Goal: Task Accomplishment & Management: Manage account settings

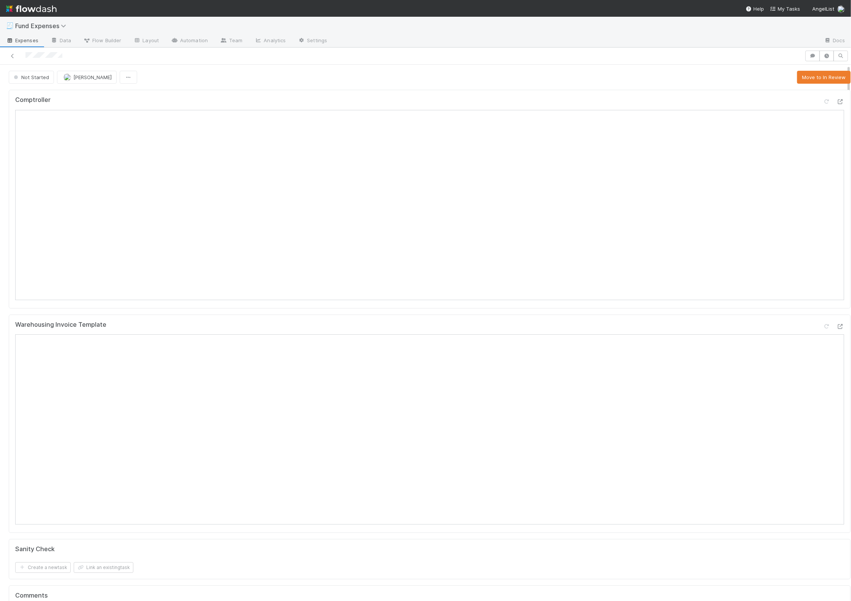
click at [276, 90] on div "Comptroller" at bounding box center [430, 199] width 842 height 219
click at [422, 74] on button "Move to In Review" at bounding box center [824, 77] width 54 height 13
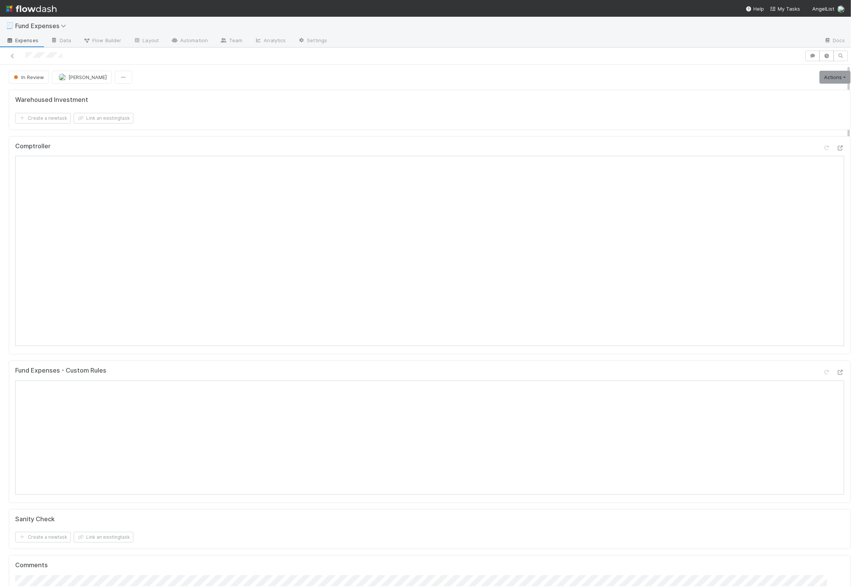
click at [281, 133] on div "Warehoused Investment Create a new task Link an existing task Comptroller Fund …" at bounding box center [430, 438] width 848 height 702
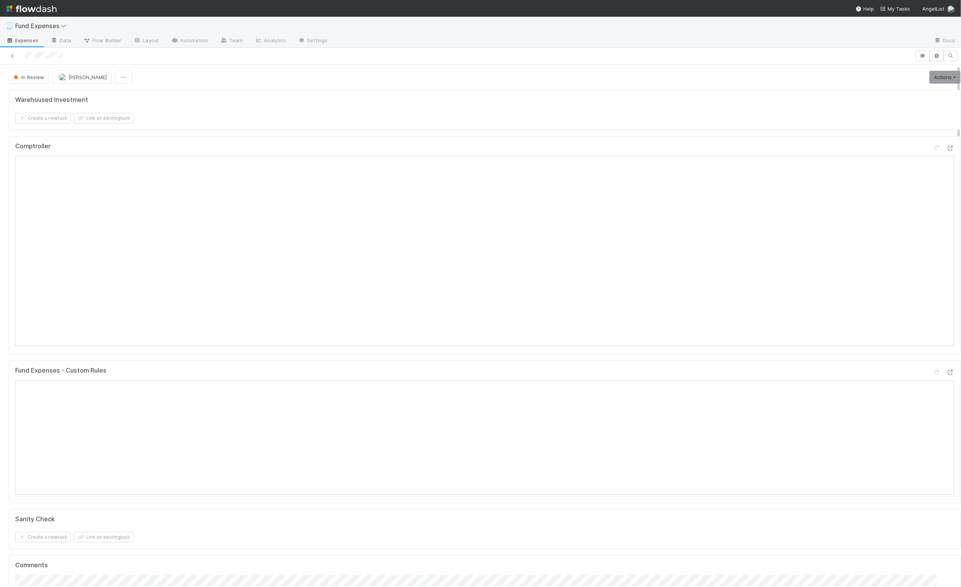
click at [253, 128] on div "Warehoused Investment Create a new task Link an existing task" at bounding box center [485, 110] width 952 height 40
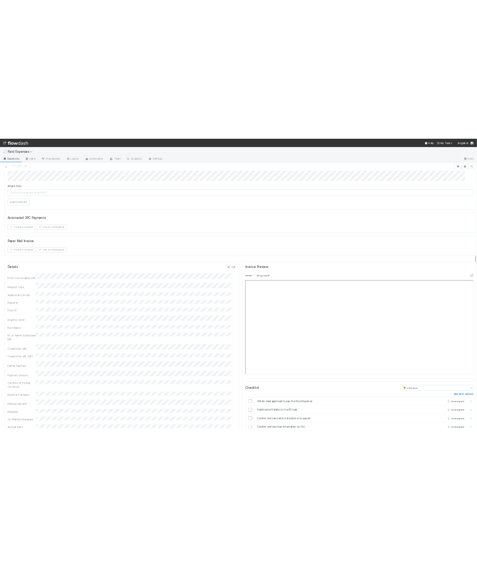
scroll to position [570, 0]
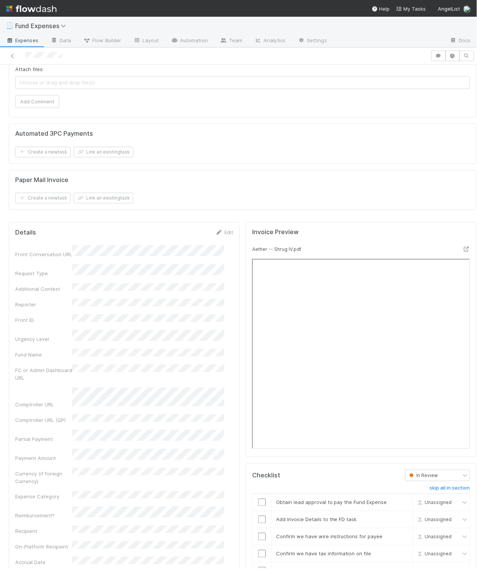
click at [223, 236] on div "Edit" at bounding box center [225, 232] width 18 height 8
click at [221, 235] on link "Edit" at bounding box center [225, 232] width 18 height 6
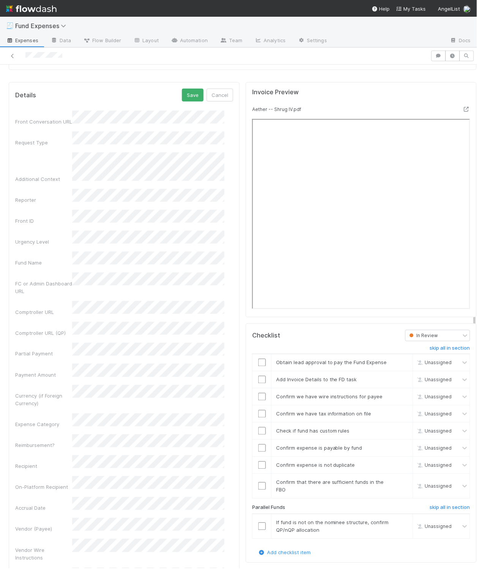
scroll to position [736, 0]
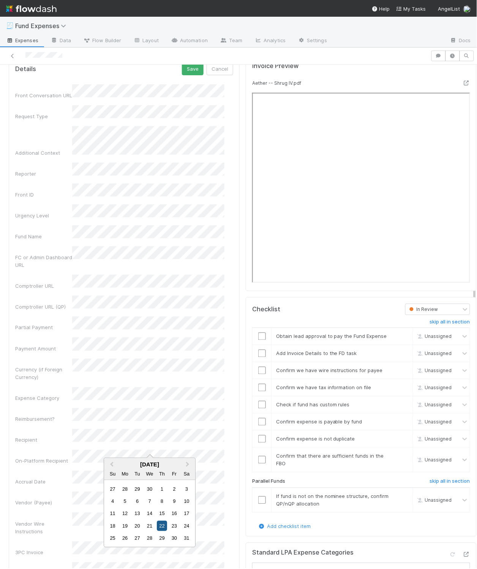
click at [161, 526] on div "22" at bounding box center [162, 526] width 10 height 10
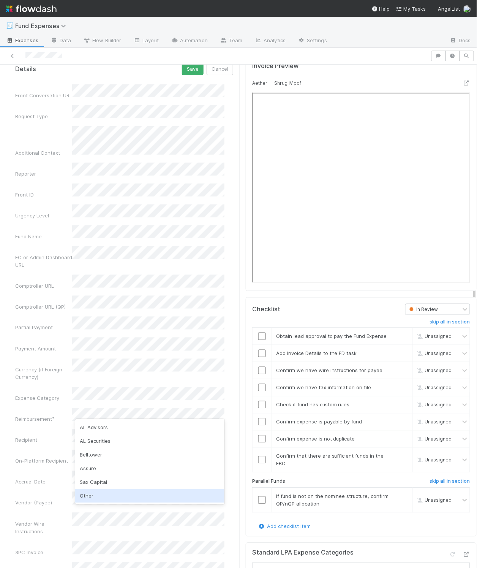
click at [120, 494] on div "Other" at bounding box center [149, 496] width 149 height 14
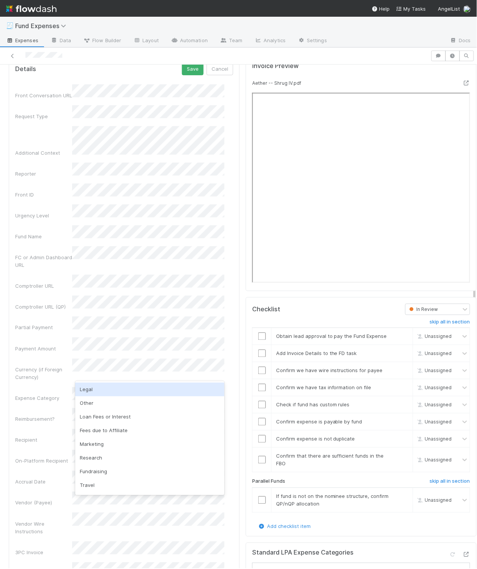
click at [105, 388] on div "Legal" at bounding box center [149, 390] width 149 height 14
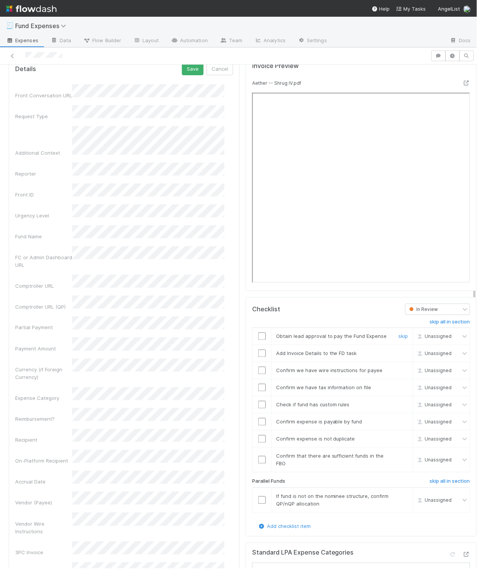
click at [258, 340] on input "checkbox" at bounding box center [262, 337] width 8 height 8
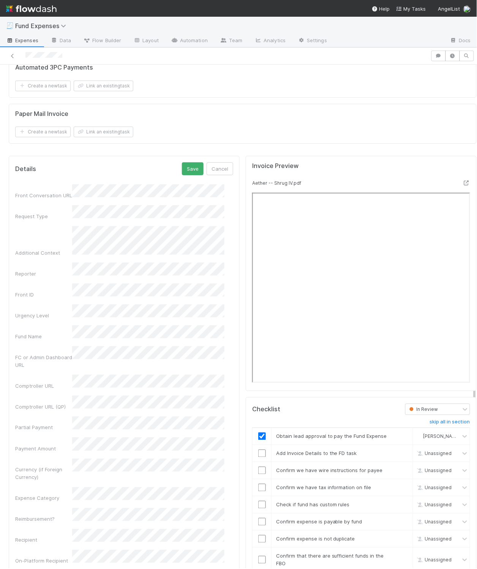
scroll to position [640, 0]
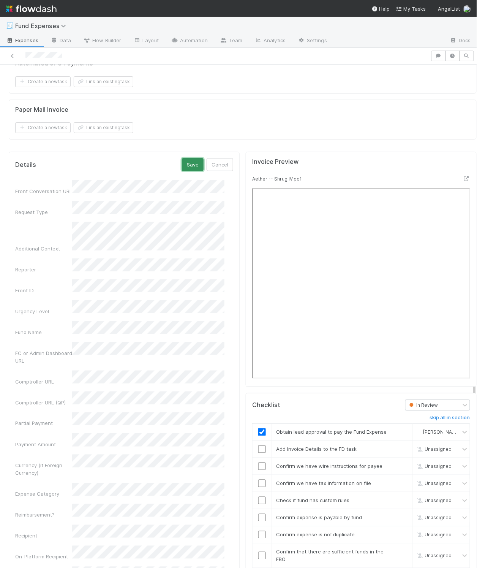
click at [182, 171] on button "Save" at bounding box center [193, 164] width 22 height 13
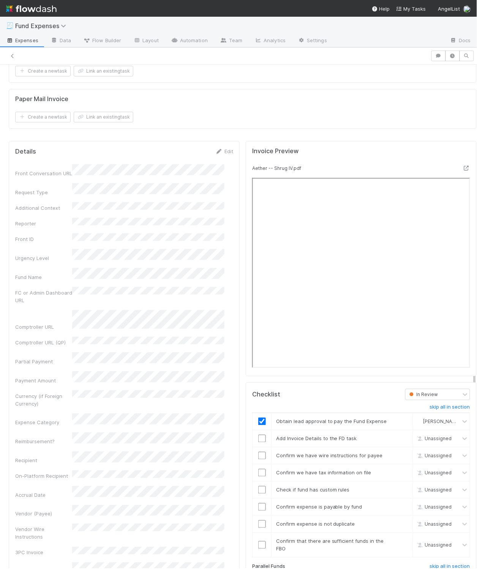
scroll to position [632, 0]
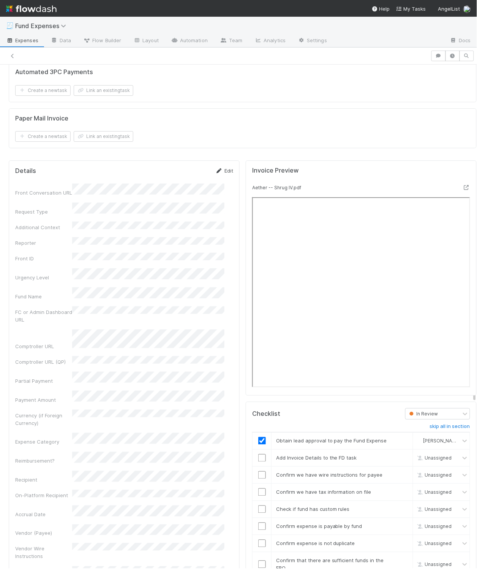
click at [217, 174] on link "Edit" at bounding box center [225, 171] width 18 height 6
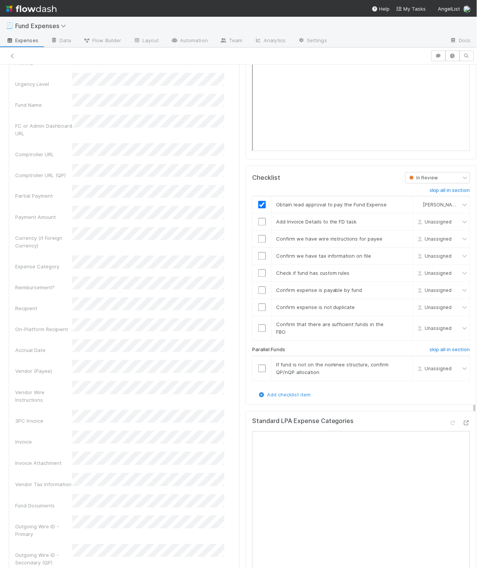
scroll to position [871, 0]
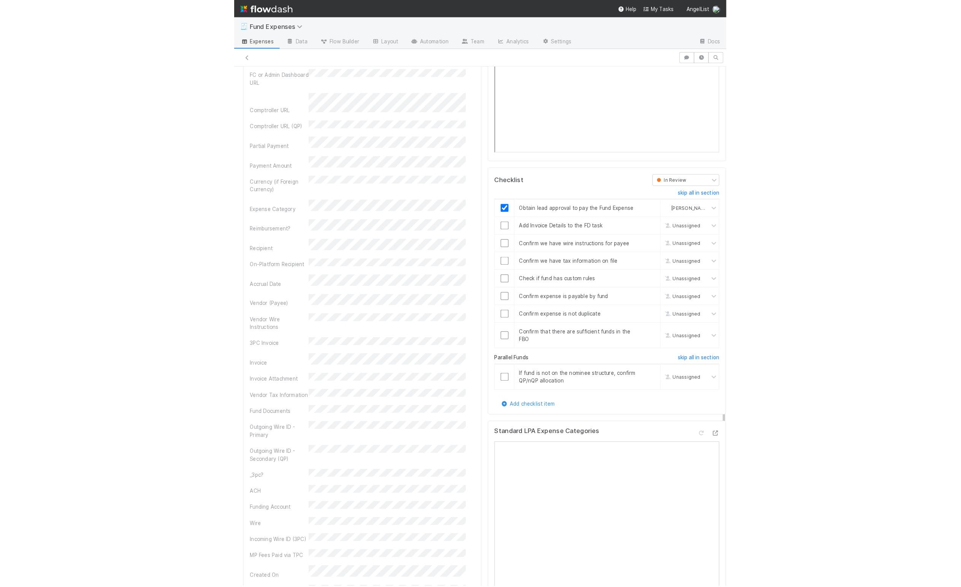
scroll to position [830, 0]
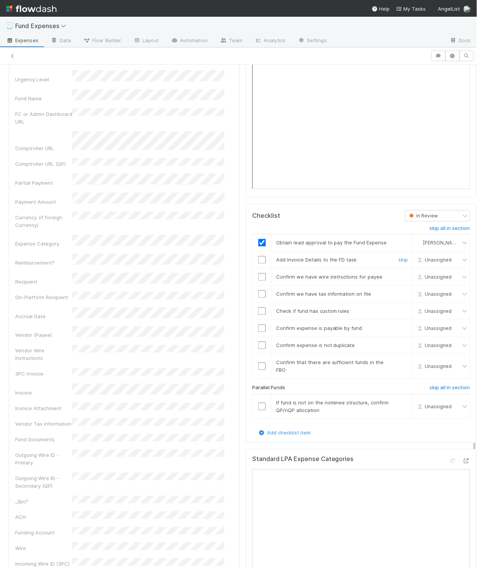
click at [258, 264] on input "checkbox" at bounding box center [262, 260] width 8 height 8
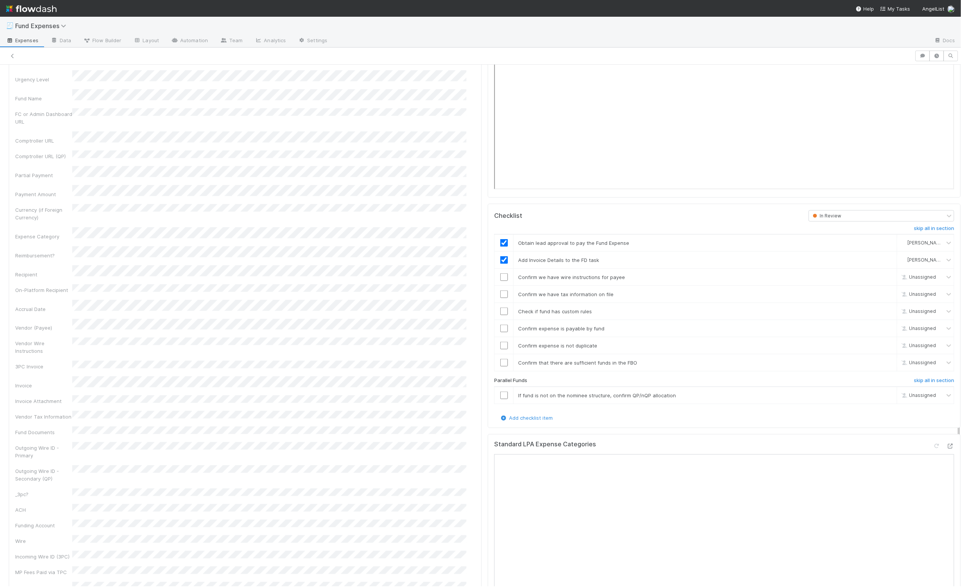
click at [422, 386] on div "skip all in section Obtain lead approval to pay the Fund Expense Linda Ortiz Ad…" at bounding box center [724, 318] width 460 height 192
click at [422, 384] on h6 "skip all in section" at bounding box center [934, 380] width 40 height 6
click at [422, 298] on input "checkbox" at bounding box center [504, 294] width 8 height 8
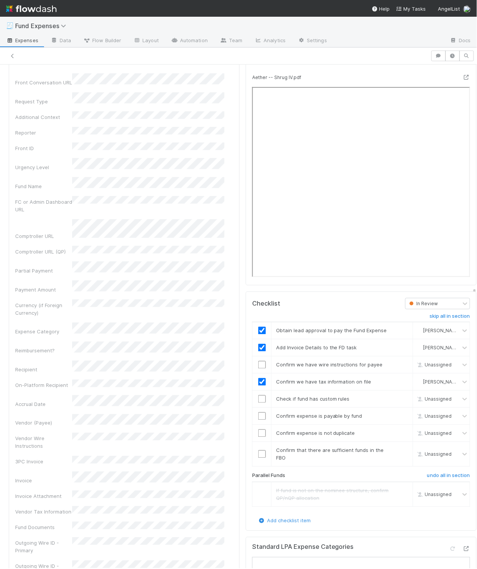
scroll to position [754, 0]
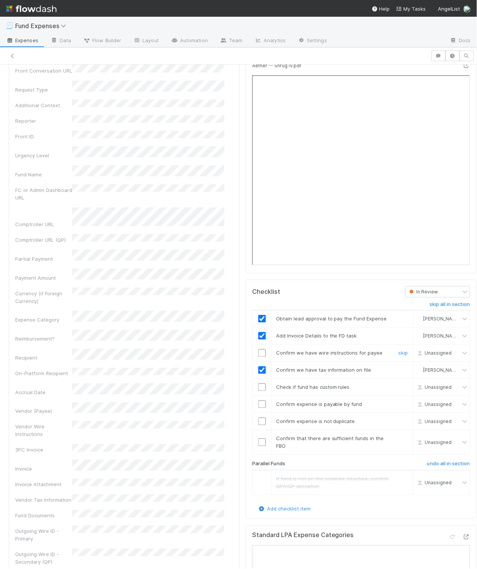
click at [258, 357] on input "checkbox" at bounding box center [262, 353] width 8 height 8
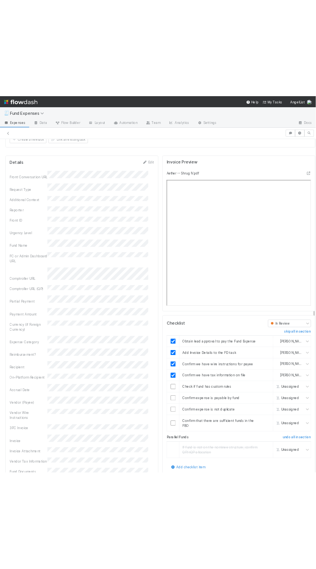
scroll to position [768, 0]
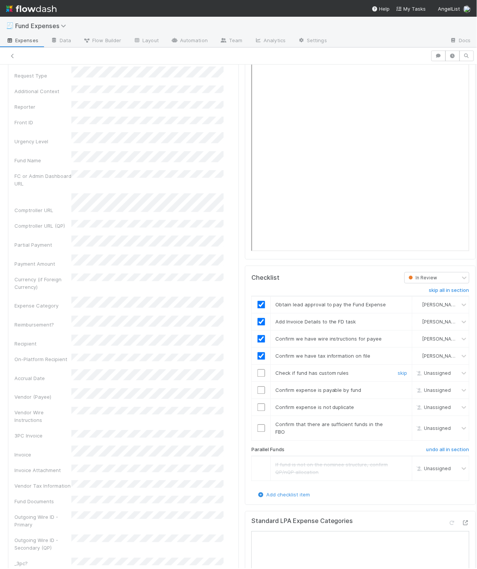
click at [258, 377] on input "checkbox" at bounding box center [262, 373] width 8 height 8
click at [258, 394] on input "checkbox" at bounding box center [262, 391] width 8 height 8
click at [51, 419] on div "Vendor Wire Instructions" at bounding box center [123, 415] width 218 height 17
drag, startPoint x: 255, startPoint y: 425, endPoint x: 263, endPoint y: 426, distance: 7.6
click at [258, 411] on input "checkbox" at bounding box center [262, 408] width 8 height 8
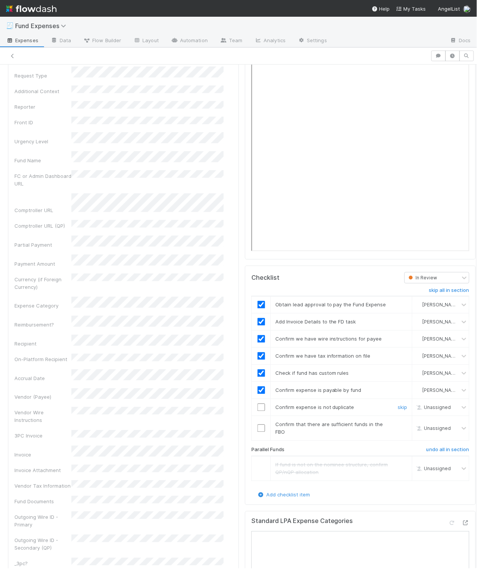
click at [258, 411] on input "checkbox" at bounding box center [262, 408] width 8 height 8
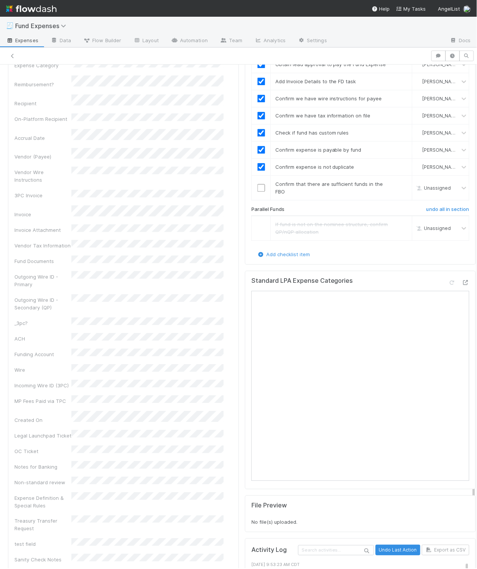
scroll to position [981, 0]
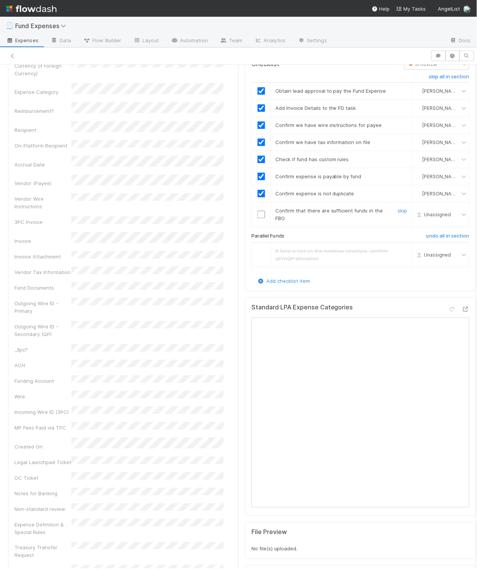
click at [258, 219] on input "checkbox" at bounding box center [262, 215] width 8 height 8
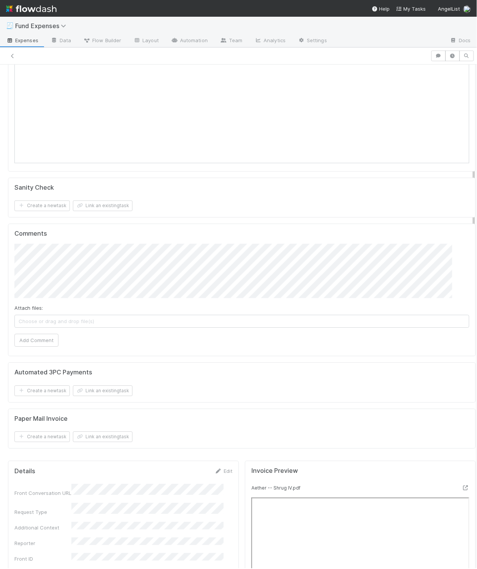
scroll to position [0, 0]
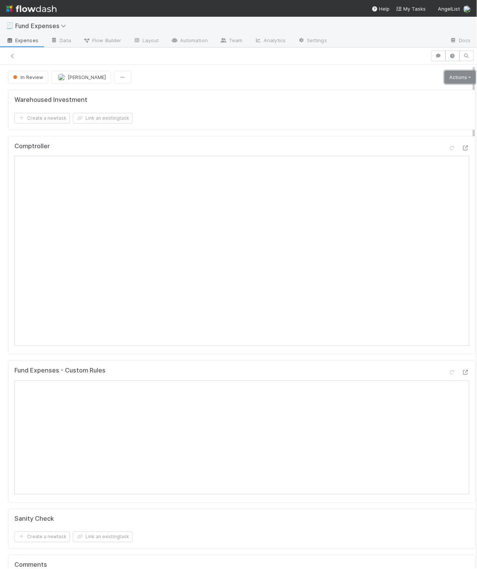
click at [422, 79] on link "Actions" at bounding box center [460, 77] width 31 height 13
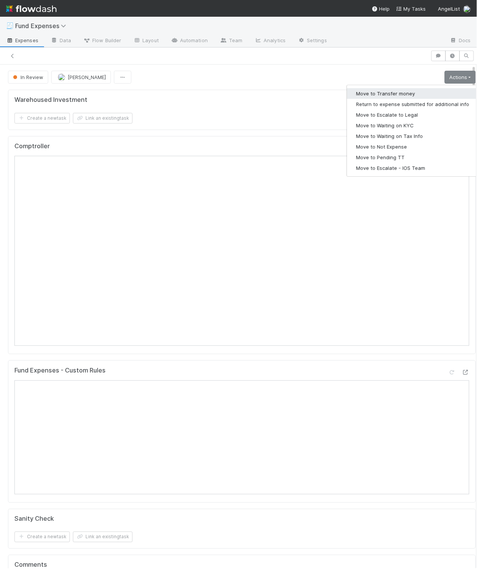
click at [415, 91] on button "Move to Transfer money" at bounding box center [413, 93] width 132 height 11
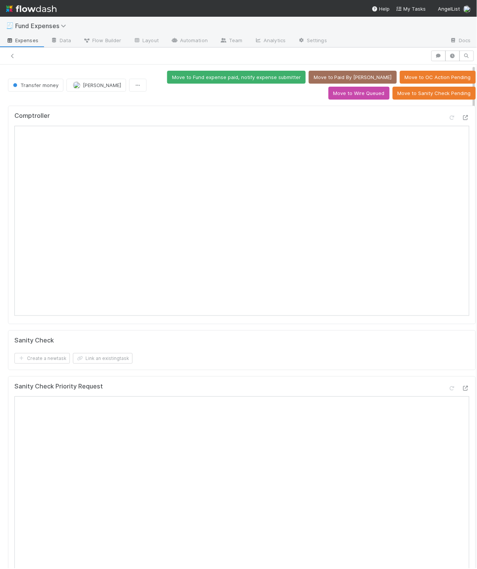
click at [324, 331] on div "Comptroller Sanity Check Create a new task Link an existing task Sanity Check P…" at bounding box center [242, 469] width 474 height 732
click at [337, 97] on button "Move to Wire Queued" at bounding box center [359, 93] width 61 height 13
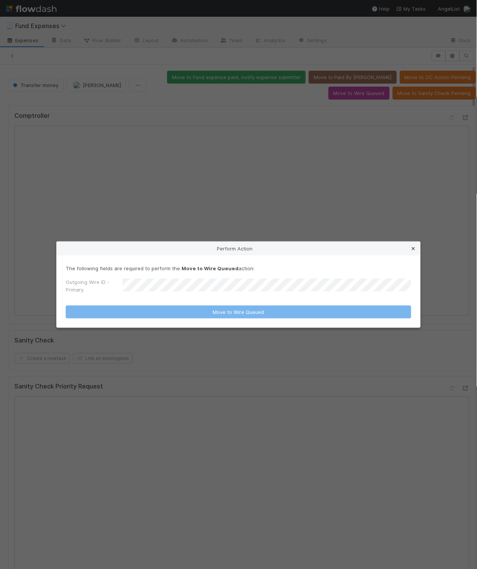
click at [415, 246] on icon at bounding box center [414, 248] width 8 height 5
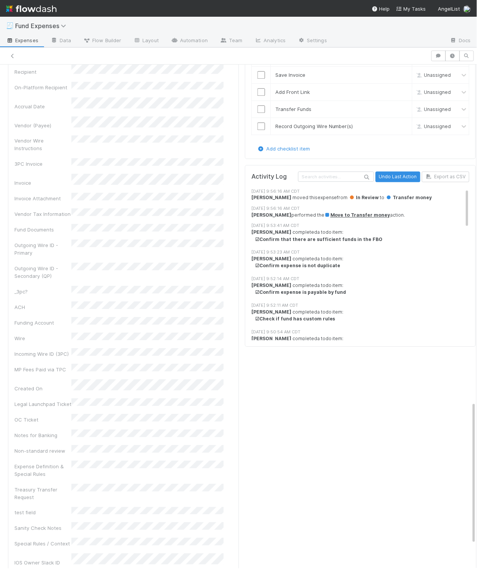
scroll to position [964, 0]
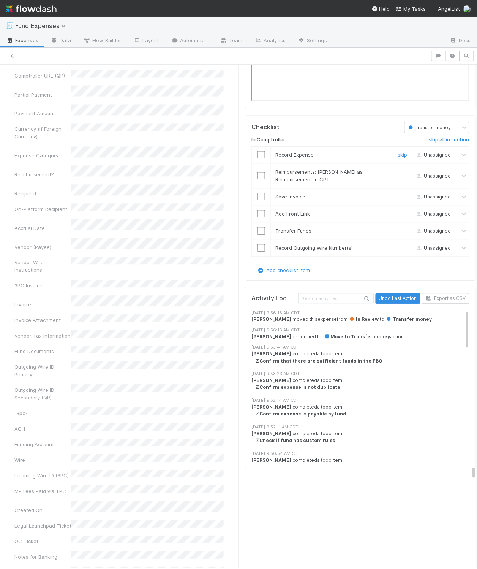
click at [258, 159] on input "checkbox" at bounding box center [262, 155] width 8 height 8
click at [398, 175] on link "skip" at bounding box center [403, 172] width 10 height 6
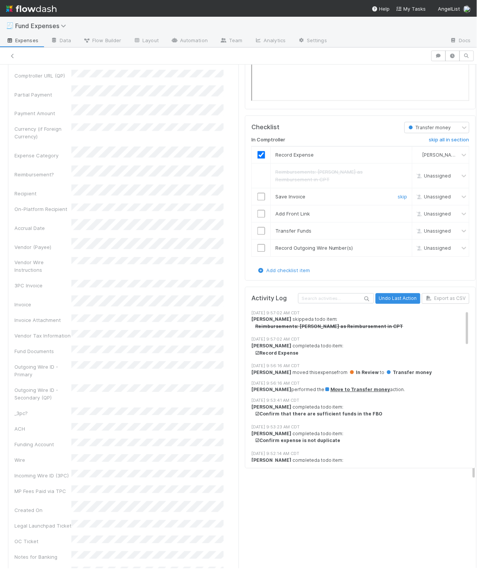
click at [258, 201] on input "checkbox" at bounding box center [262, 197] width 8 height 8
click at [258, 218] on input "checkbox" at bounding box center [262, 214] width 8 height 8
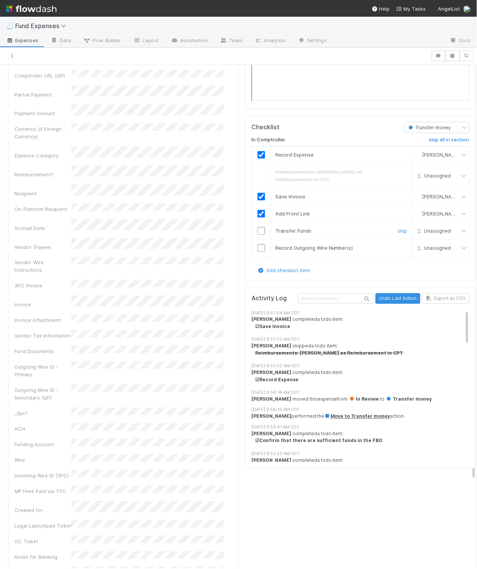
click at [258, 235] on input "checkbox" at bounding box center [262, 231] width 8 height 8
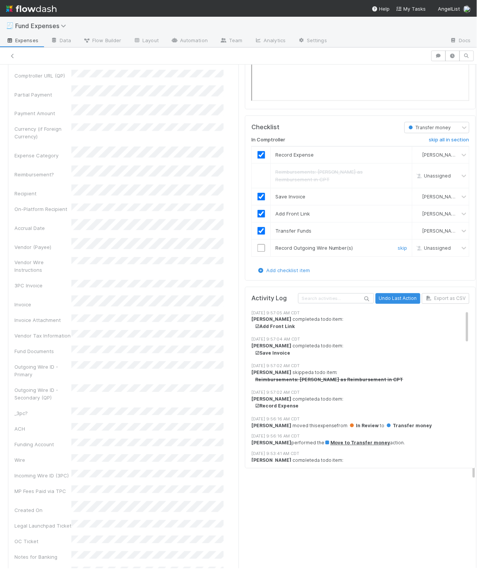
click at [258, 252] on input "checkbox" at bounding box center [262, 248] width 8 height 8
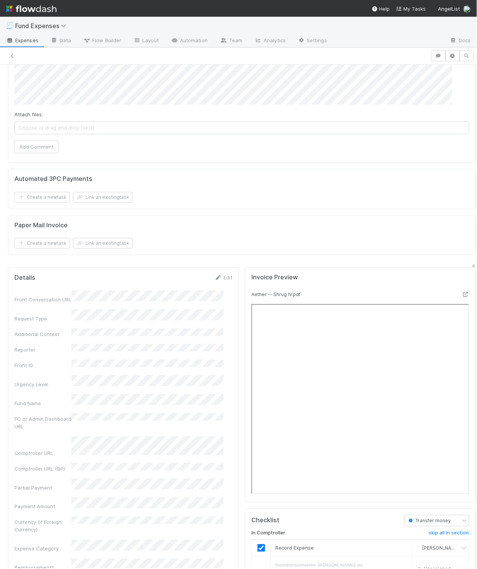
scroll to position [739, 0]
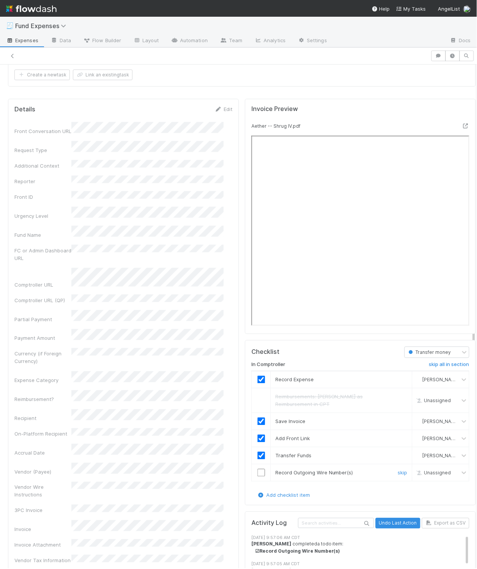
click at [258, 477] on input "checkbox" at bounding box center [262, 473] width 8 height 8
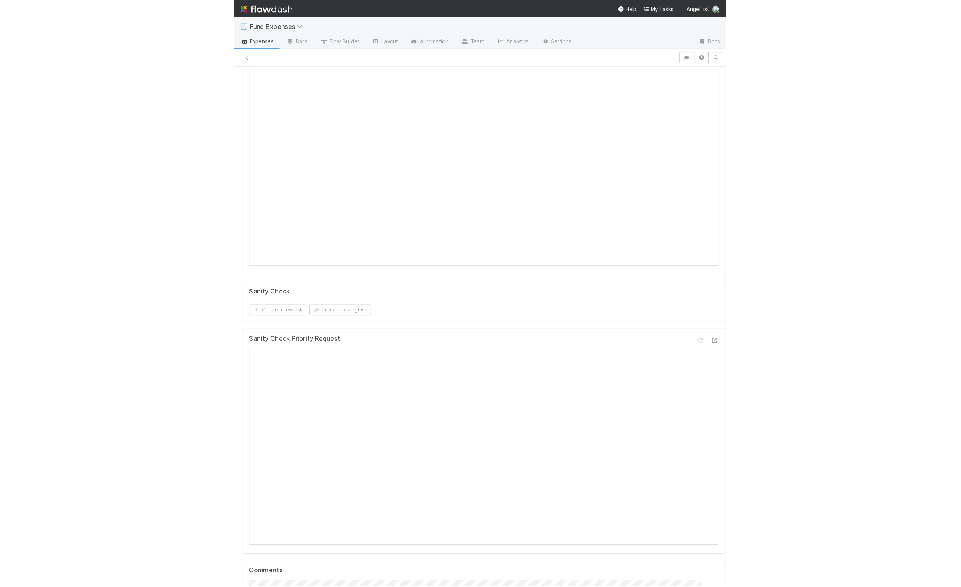
scroll to position [0, 0]
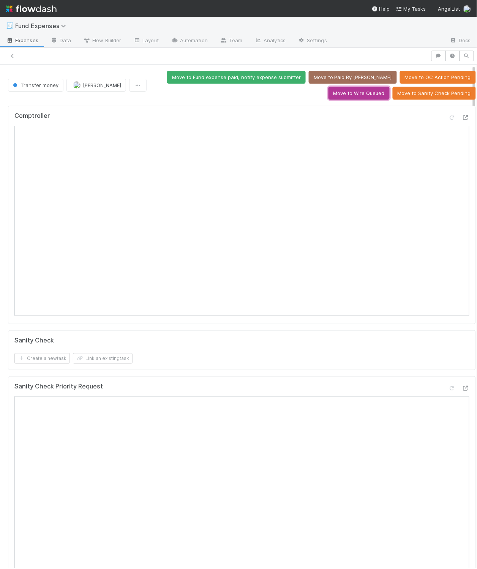
click at [341, 89] on button "Move to Wire Queued" at bounding box center [359, 93] width 61 height 13
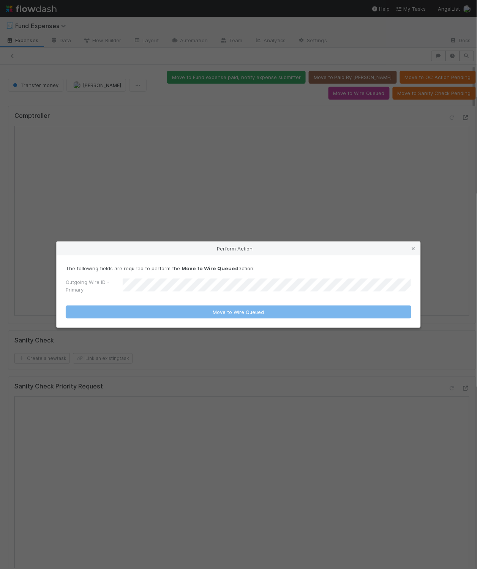
click at [234, 280] on div "Outgoing Wire ID - Primary" at bounding box center [239, 287] width 346 height 18
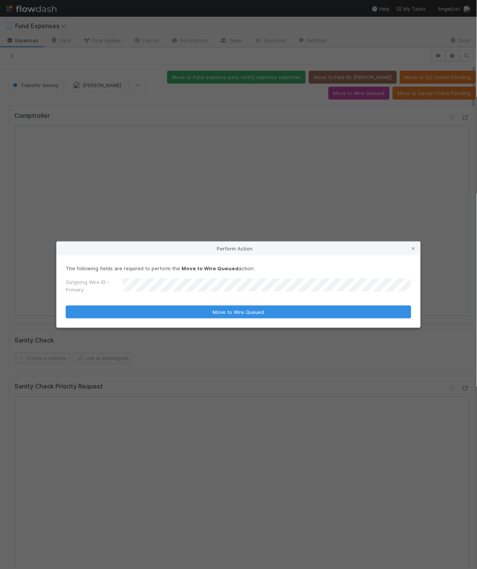
click at [66, 306] on button "Move to Wire Queued" at bounding box center [239, 312] width 346 height 13
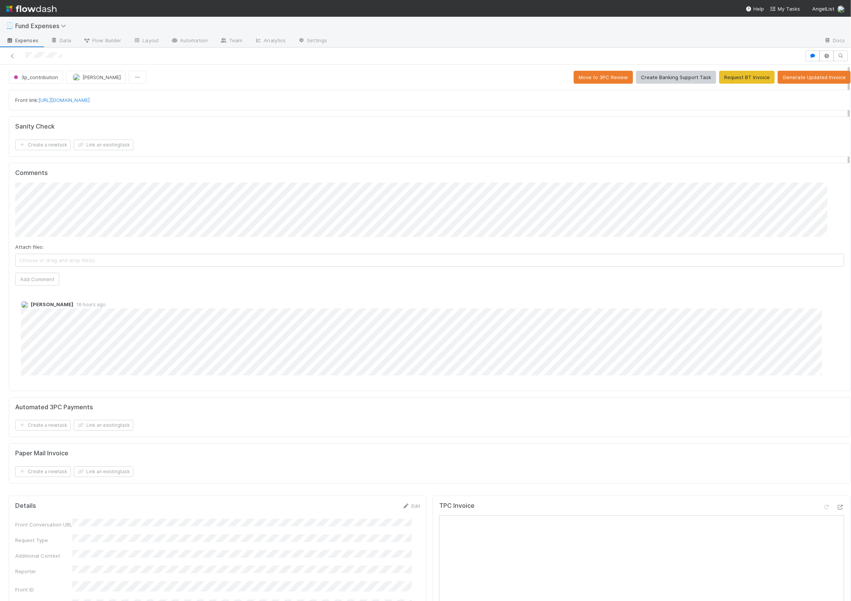
click at [210, 376] on div "Quyen Nguyen 16 hours ago" at bounding box center [434, 335] width 838 height 95
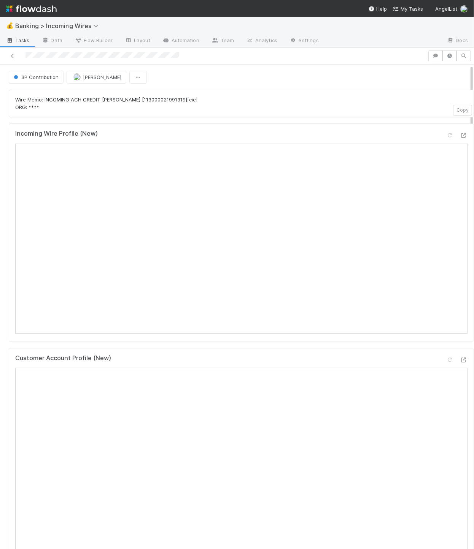
click at [281, 106] on p "Wire Memo: INCOMING ACH CREDIT ANUJ BHALLA [113000021991319][cie] ORG: ****" at bounding box center [241, 103] width 452 height 15
click at [277, 100] on p "Wire Memo: INCOMING ACH CREDIT ANUJ BHALLA [113000021991319][cie] ORG: ****" at bounding box center [241, 103] width 452 height 15
click at [458, 358] on icon at bounding box center [462, 360] width 8 height 5
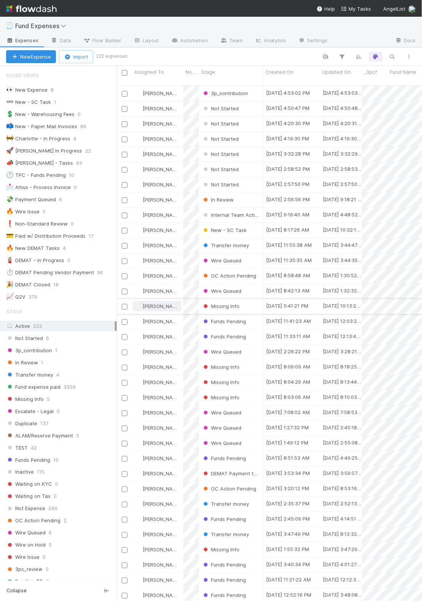
scroll to position [513, 296]
click at [56, 170] on div "🕚 TPC - Funds Pending" at bounding box center [36, 175] width 60 height 10
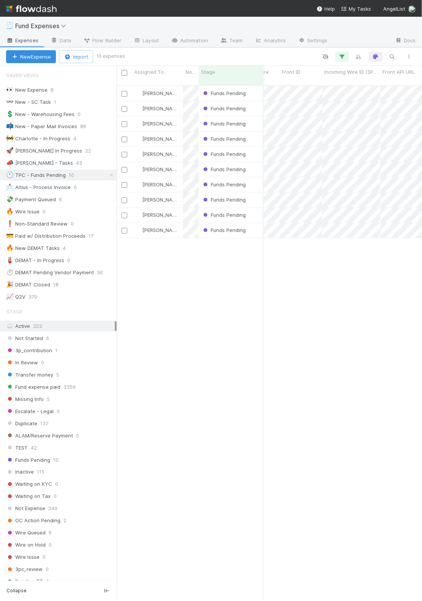
scroll to position [0, 510]
click at [287, 68] on span "Payment Amount" at bounding box center [272, 72] width 41 height 8
click at [287, 86] on div "Sort Lower → Higher" at bounding box center [295, 86] width 87 height 11
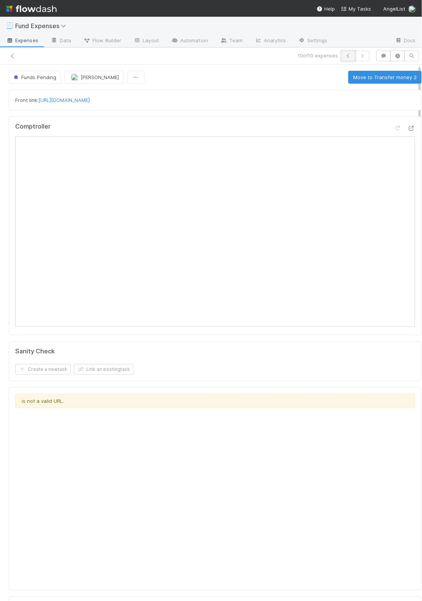
click at [341, 59] on button "button" at bounding box center [348, 56] width 14 height 11
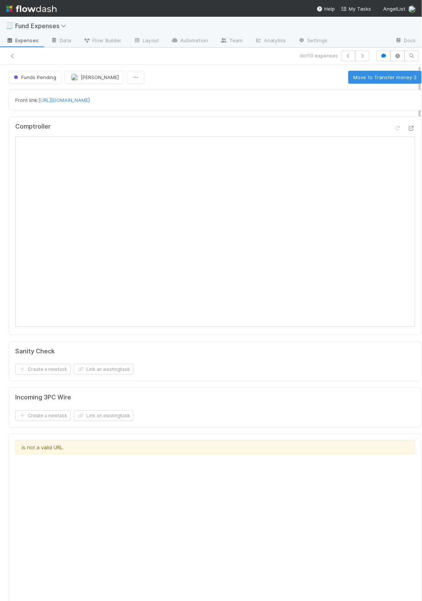
click at [326, 352] on div "Sanity Check" at bounding box center [215, 351] width 400 height 8
click at [90, 99] on link "https://app.frontapp.com/open/cnv_qfo49xj" at bounding box center [63, 100] width 51 height 6
click at [358, 55] on icon "button" at bounding box center [362, 56] width 8 height 5
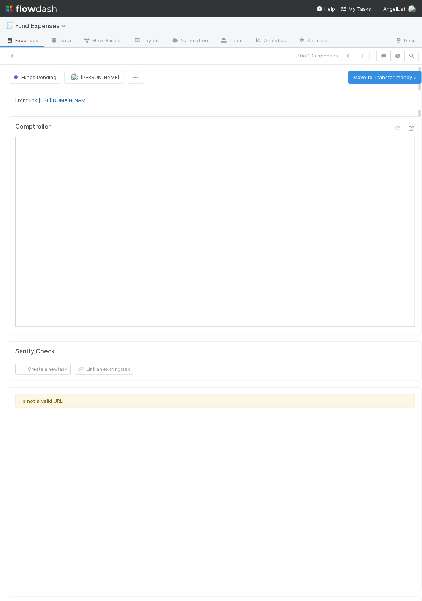
click at [90, 99] on link "https://app.frontapp.com/open/cnv_qmqc3if" at bounding box center [63, 100] width 51 height 6
click at [361, 82] on button "Move to Transfer money 2" at bounding box center [384, 77] width 73 height 13
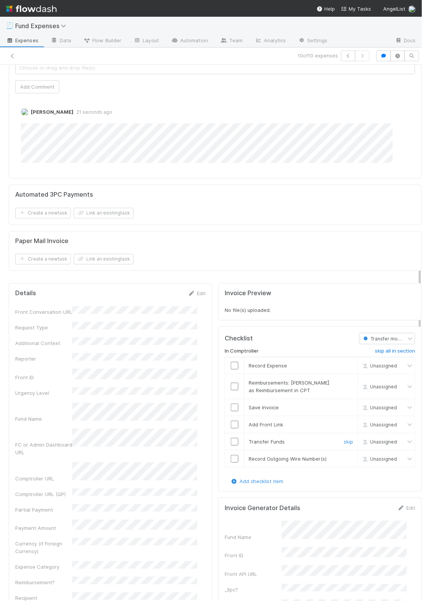
scroll to position [756, 0]
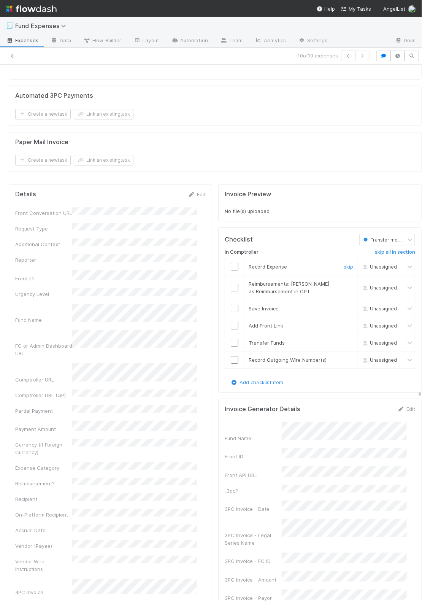
click at [231, 263] on input "checkbox" at bounding box center [235, 267] width 8 height 8
click at [344, 281] on link "skip" at bounding box center [349, 284] width 10 height 6
click at [231, 306] on input "checkbox" at bounding box center [235, 308] width 8 height 8
click at [231, 322] on input "checkbox" at bounding box center [235, 326] width 8 height 8
click at [231, 339] on input "checkbox" at bounding box center [235, 343] width 8 height 8
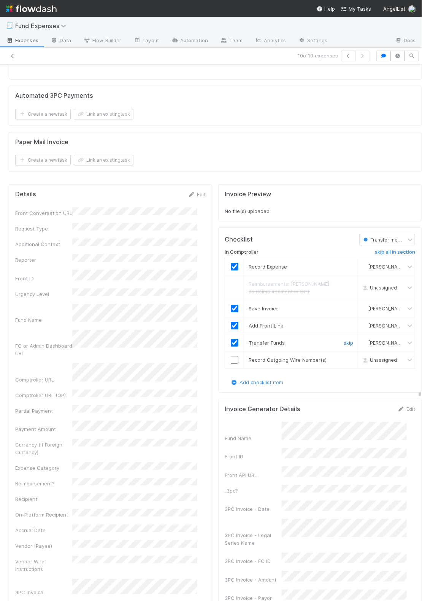
click at [344, 339] on link "skip" at bounding box center [349, 342] width 10 height 6
click at [344, 322] on link "skip" at bounding box center [349, 325] width 10 height 6
click at [344, 305] on link "skip" at bounding box center [349, 308] width 10 height 6
click at [344, 340] on link "skip" at bounding box center [349, 342] width 10 height 6
click at [344, 358] on link "skip" at bounding box center [349, 360] width 10 height 6
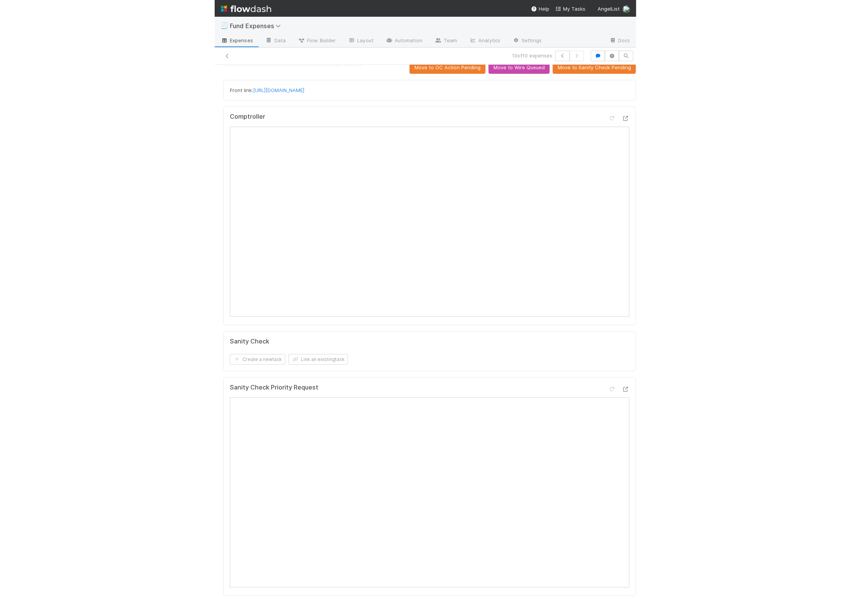
scroll to position [0, 0]
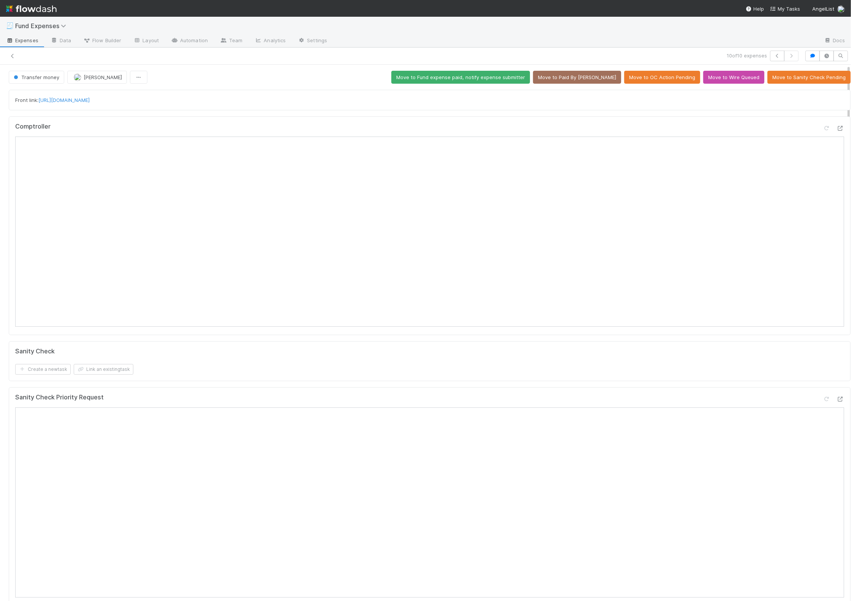
click at [422, 116] on div "Comptroller" at bounding box center [430, 225] width 842 height 219
click at [422, 78] on button "Move to Fund expense paid, notify expense submitter" at bounding box center [460, 77] width 139 height 13
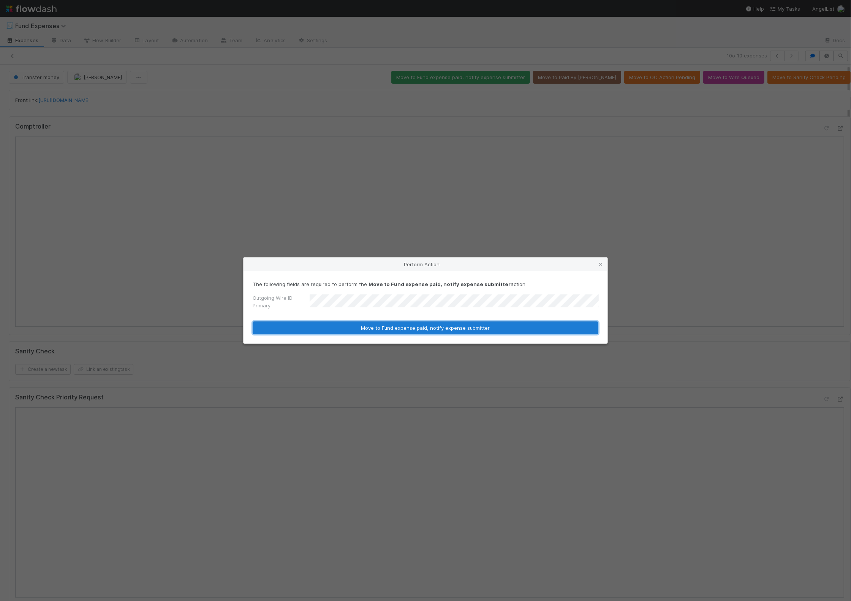
click at [385, 329] on button "Move to Fund expense paid, notify expense submitter" at bounding box center [426, 327] width 346 height 13
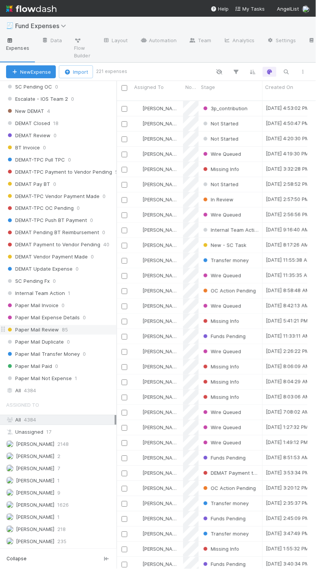
scroll to position [8, 0]
drag, startPoint x: 49, startPoint y: 376, endPoint x: 51, endPoint y: 372, distance: 4.1
click at [49, 386] on div "All 4384" at bounding box center [60, 391] width 109 height 10
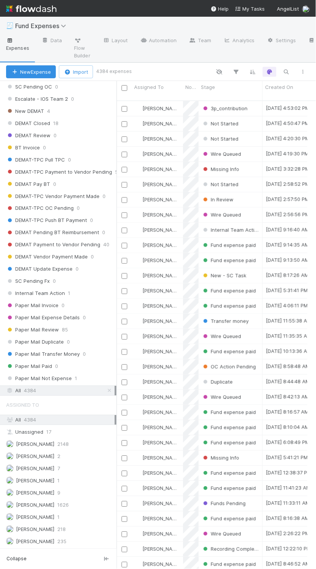
scroll to position [466, 183]
click at [292, 74] on button "button" at bounding box center [287, 72] width 14 height 10
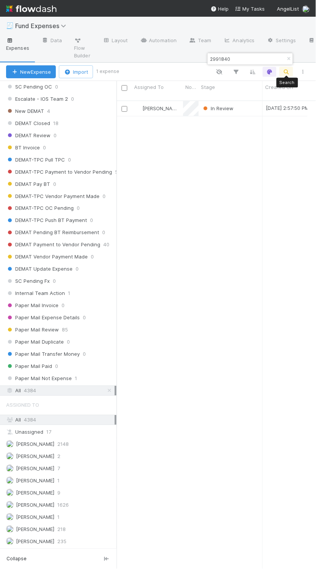
type input "2991840"
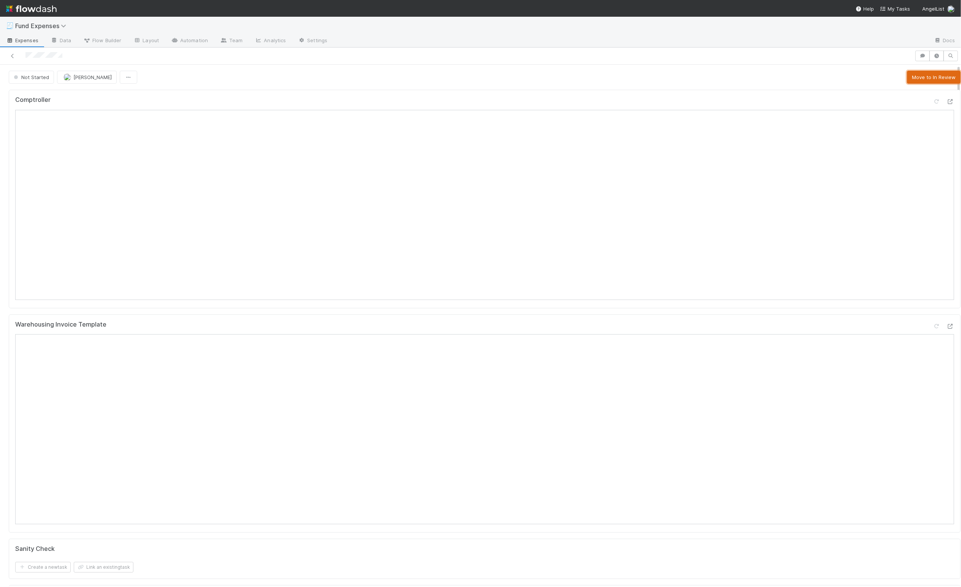
click at [937, 79] on button "Move to In Review" at bounding box center [934, 77] width 54 height 13
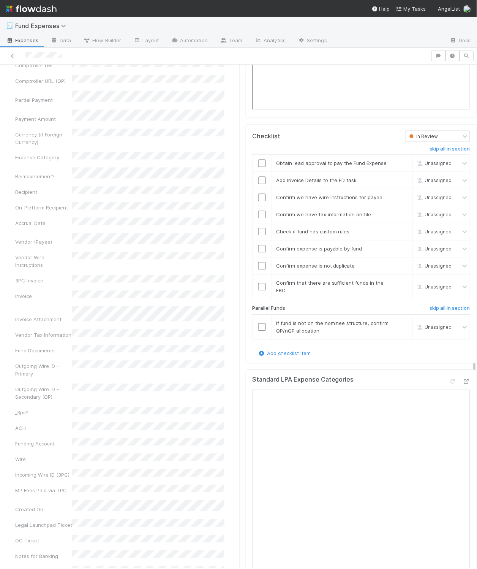
scroll to position [839, 0]
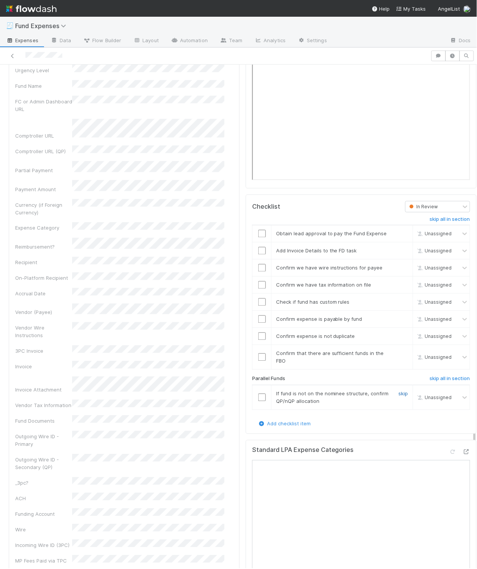
click at [399, 397] on link "skip" at bounding box center [404, 394] width 10 height 6
click at [258, 306] on input "checkbox" at bounding box center [262, 302] width 8 height 8
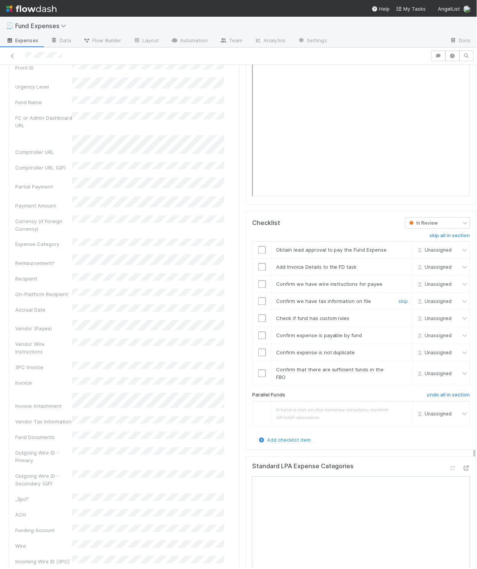
scroll to position [824, 0]
click at [258, 321] on input "checkbox" at bounding box center [262, 318] width 8 height 8
click at [258, 287] on input "checkbox" at bounding box center [262, 283] width 8 height 8
click at [258, 304] on input "checkbox" at bounding box center [262, 300] width 8 height 8
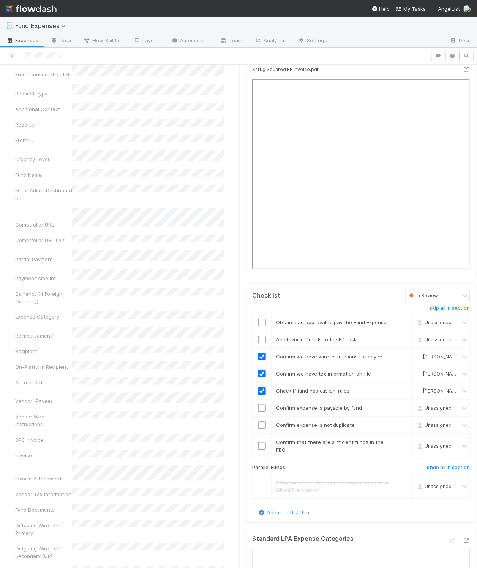
scroll to position [739, 0]
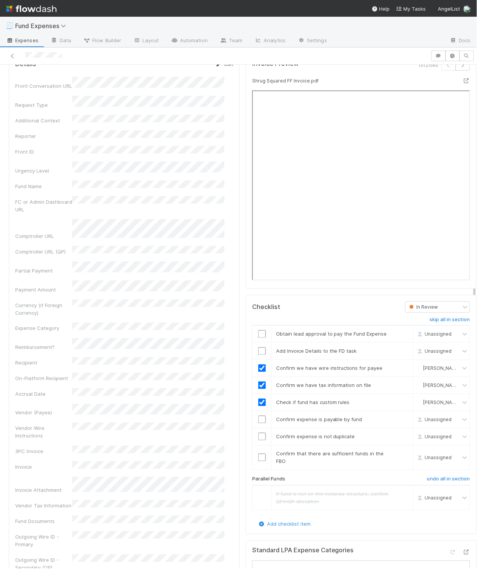
click at [219, 67] on link "Edit" at bounding box center [225, 64] width 18 height 6
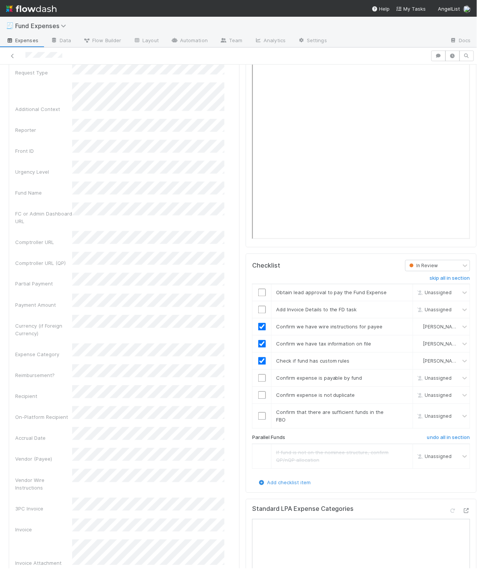
scroll to position [780, 0]
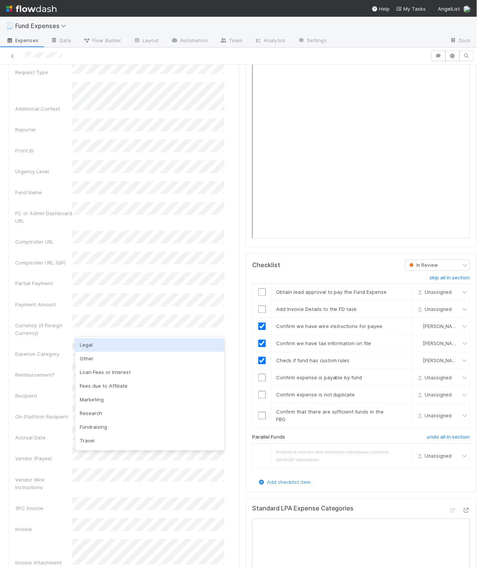
click at [97, 345] on div "Legal" at bounding box center [149, 345] width 149 height 14
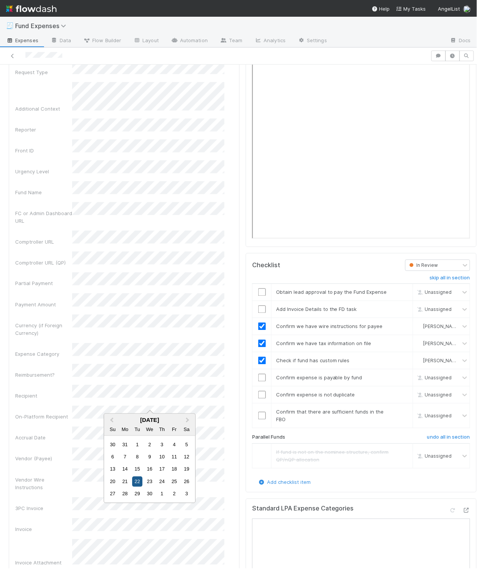
click at [139, 482] on div "22" at bounding box center [137, 482] width 10 height 10
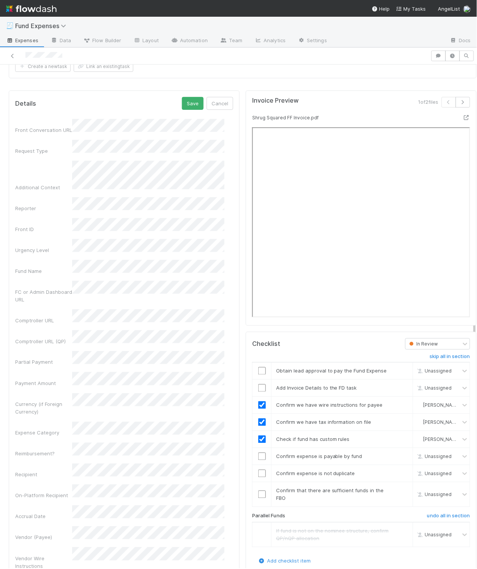
scroll to position [671, 0]
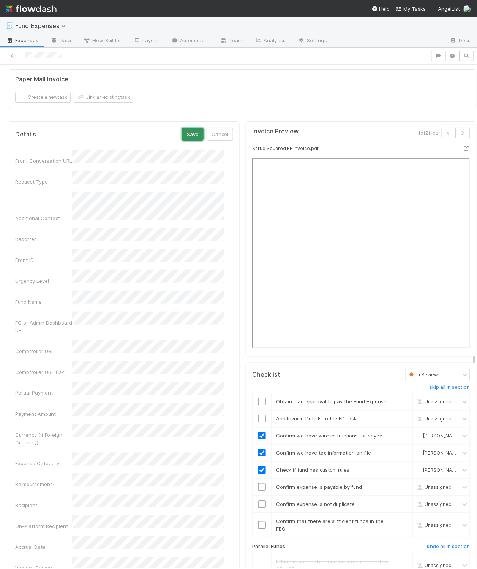
click at [183, 141] on button "Save" at bounding box center [193, 134] width 22 height 13
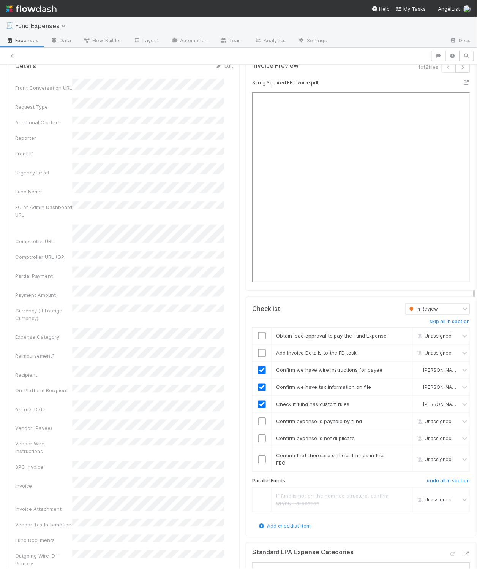
scroll to position [739, 0]
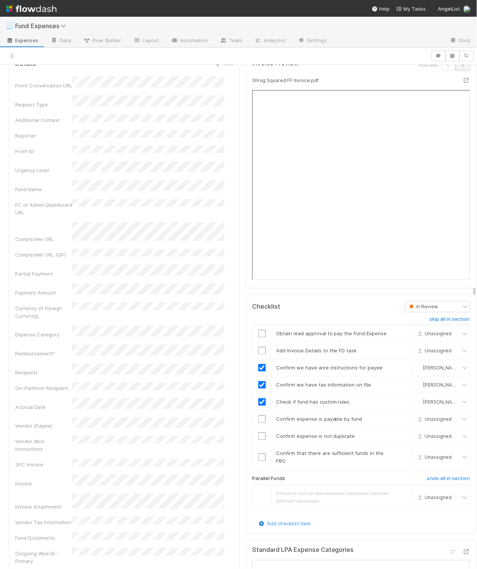
click at [460, 67] on icon "button" at bounding box center [464, 65] width 8 height 5
click at [258, 338] on input "checkbox" at bounding box center [262, 334] width 8 height 8
click at [258, 355] on input "checkbox" at bounding box center [262, 351] width 8 height 8
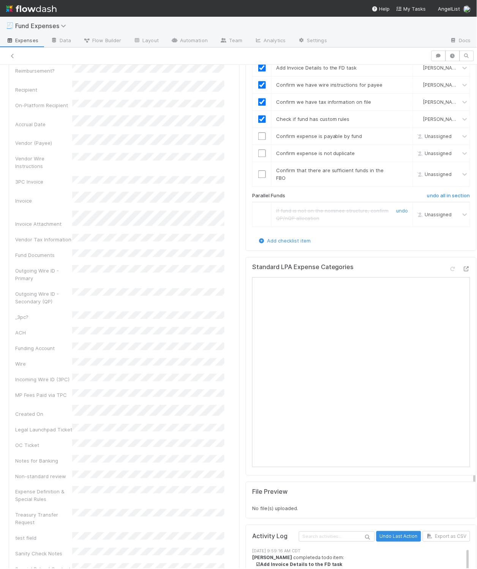
scroll to position [1014, 0]
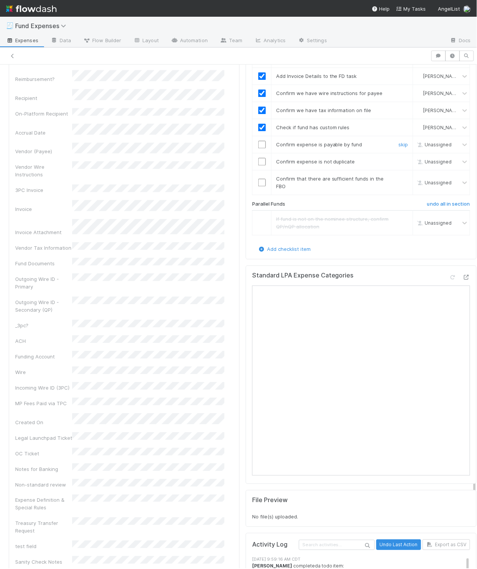
click at [258, 148] on input "checkbox" at bounding box center [262, 145] width 8 height 8
click at [258, 165] on input "checkbox" at bounding box center [262, 162] width 8 height 8
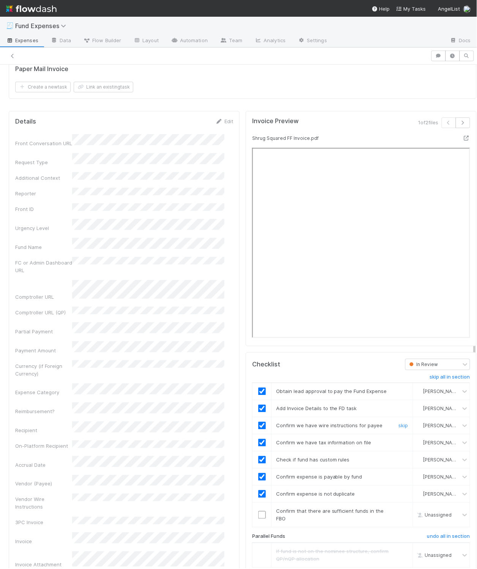
scroll to position [799, 0]
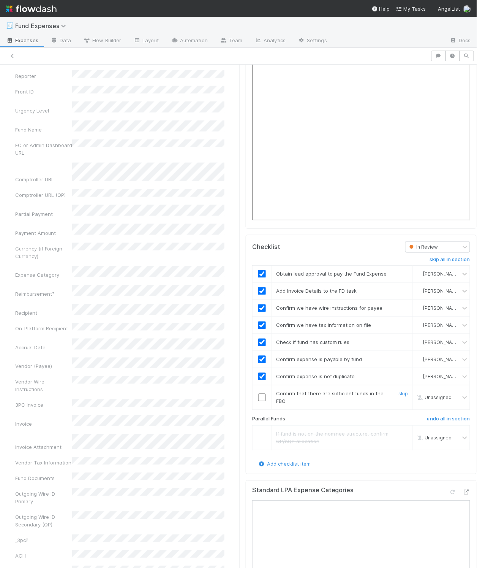
click at [258, 401] on input "checkbox" at bounding box center [262, 398] width 8 height 8
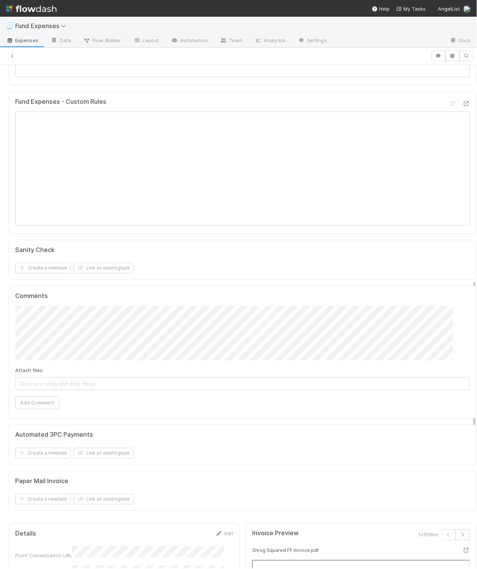
scroll to position [0, 0]
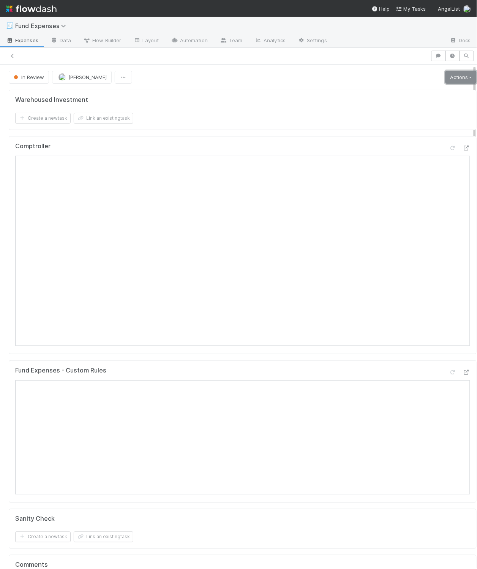
click at [446, 76] on link "Actions" at bounding box center [461, 77] width 31 height 13
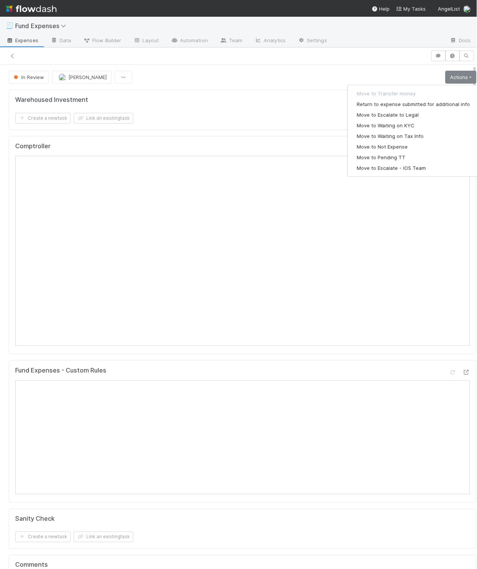
click at [375, 79] on div "In Review Linda Ortiz Actions Move to Transfer money Return to expense submitte…" at bounding box center [243, 77] width 468 height 13
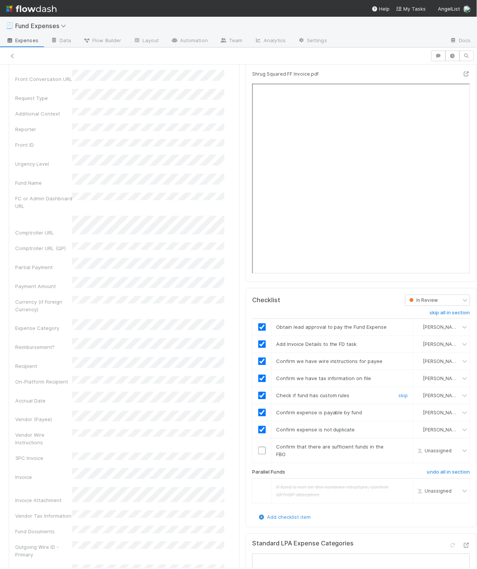
scroll to position [757, 0]
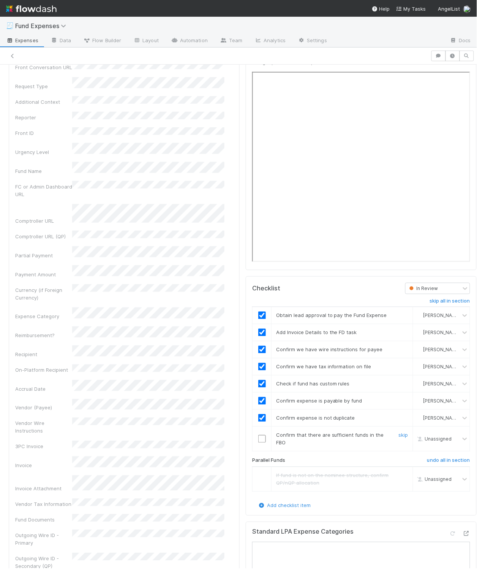
click at [258, 443] on input "checkbox" at bounding box center [262, 439] width 8 height 8
checkbox input "true"
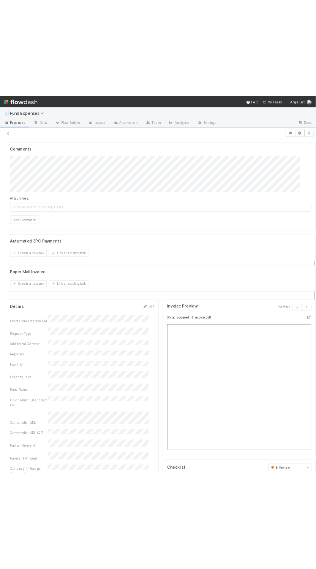
scroll to position [0, 0]
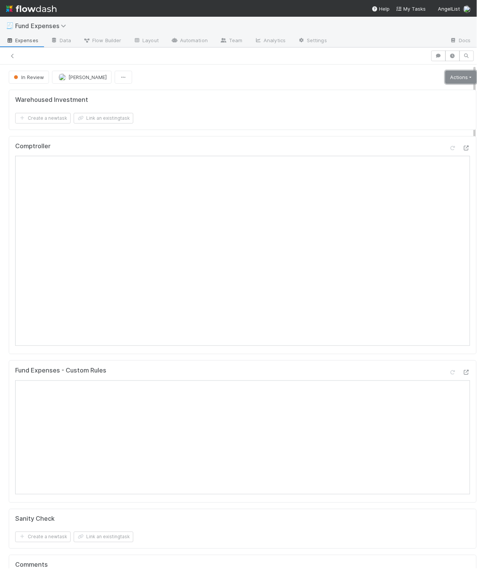
click at [446, 80] on link "Actions" at bounding box center [461, 77] width 31 height 13
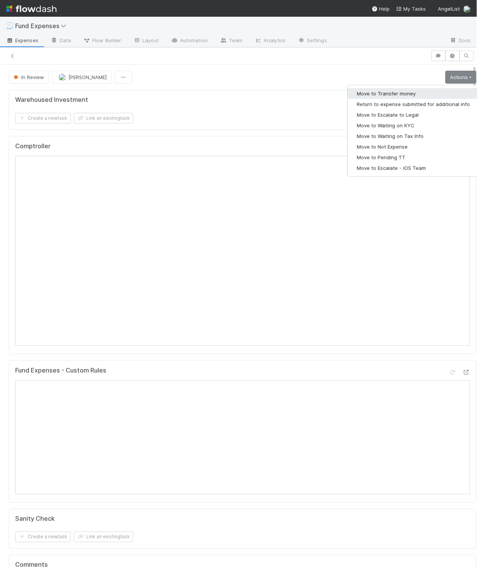
click at [436, 90] on button "Move to Transfer money" at bounding box center [414, 93] width 132 height 11
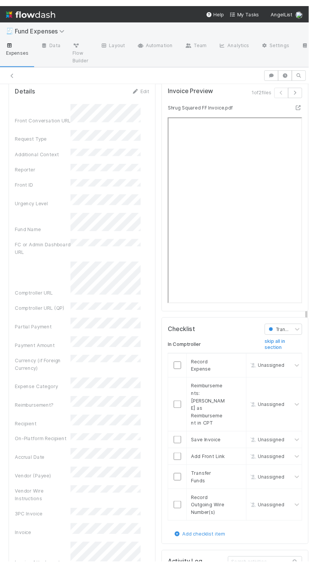
scroll to position [853, 0]
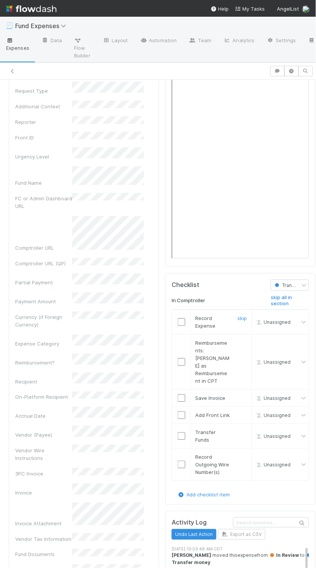
click at [178, 319] on input "checkbox" at bounding box center [182, 323] width 8 height 8
click at [238, 340] on link "skip" at bounding box center [243, 343] width 10 height 6
click at [178, 395] on input "checkbox" at bounding box center [182, 399] width 8 height 8
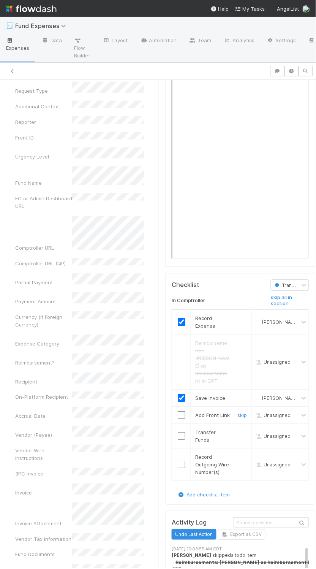
click at [178, 419] on input "checkbox" at bounding box center [182, 416] width 8 height 8
drag, startPoint x: 173, startPoint y: 440, endPoint x: 176, endPoint y: 454, distance: 13.9
click at [178, 440] on input "checkbox" at bounding box center [182, 437] width 8 height 8
click at [178, 469] on input "checkbox" at bounding box center [182, 465] width 8 height 8
checkbox input "true"
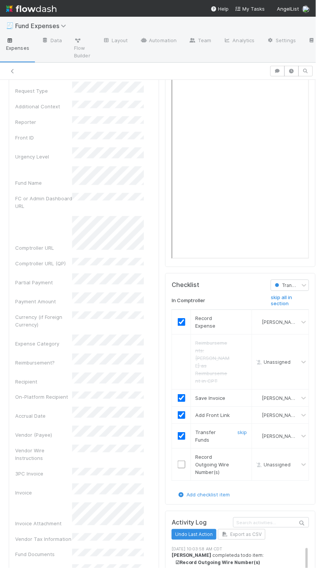
click at [178, 440] on input "checkbox" at bounding box center [182, 437] width 8 height 8
click at [178, 469] on input "checkbox" at bounding box center [182, 465] width 8 height 8
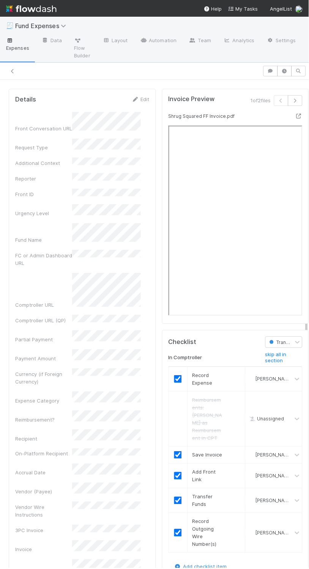
scroll to position [795, 0]
click at [135, 97] on link "Edit" at bounding box center [141, 100] width 18 height 6
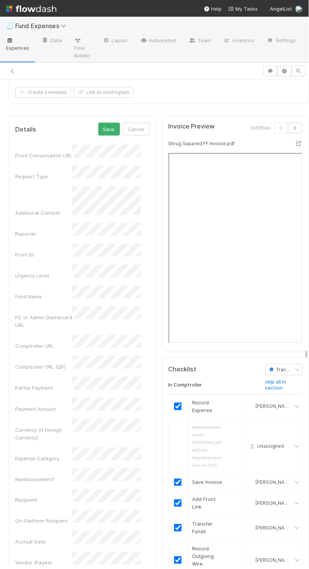
scroll to position [750, 0]
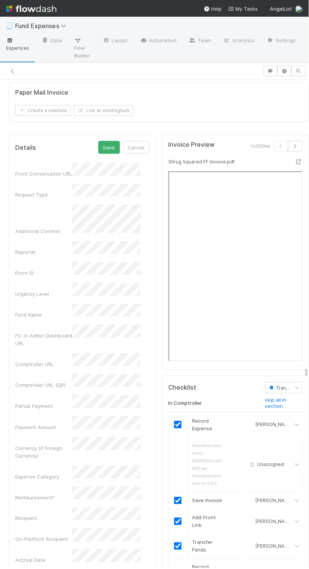
drag, startPoint x: 289, startPoint y: 135, endPoint x: 283, endPoint y: 136, distance: 5.8
click at [288, 141] on div "1 of 2 files" at bounding box center [272, 149] width 73 height 17
click at [292, 144] on icon "button" at bounding box center [296, 146] width 8 height 5
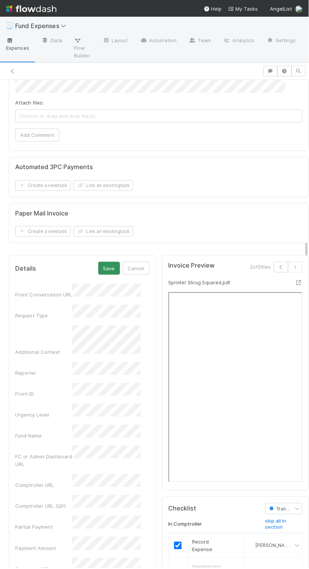
scroll to position [628, 0]
click at [98, 263] on button "Save" at bounding box center [109, 269] width 22 height 13
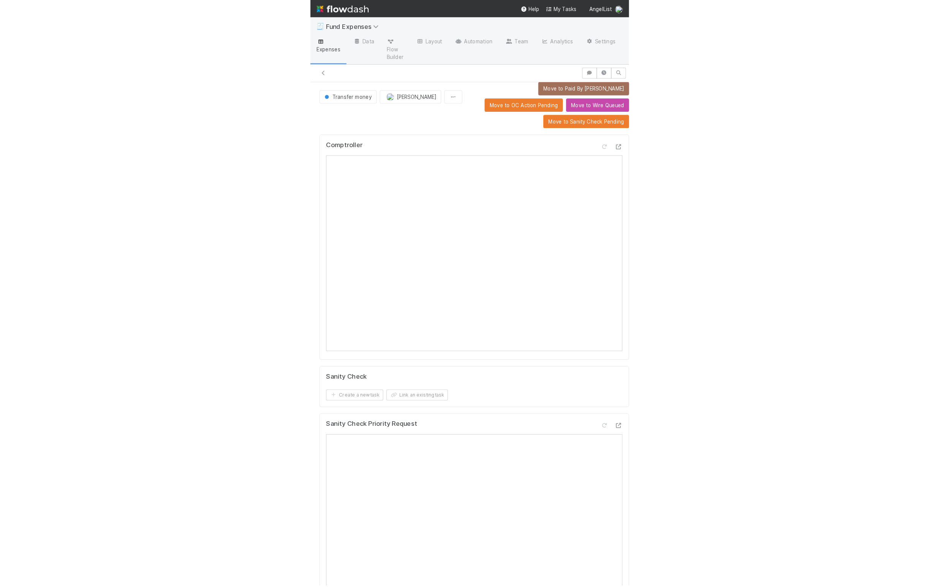
scroll to position [0, 0]
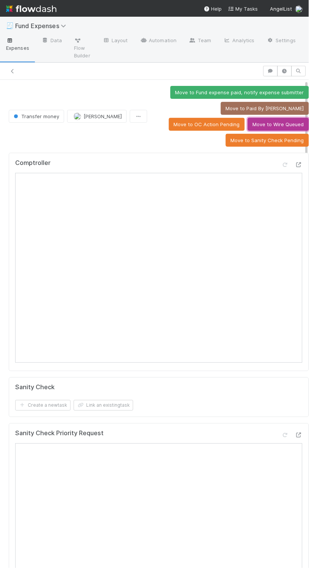
click at [248, 127] on button "Move to Wire Queued" at bounding box center [278, 124] width 61 height 13
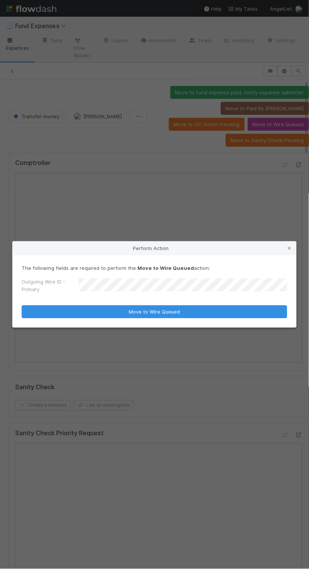
click at [22, 306] on button "Move to Wire Queued" at bounding box center [155, 312] width 266 height 13
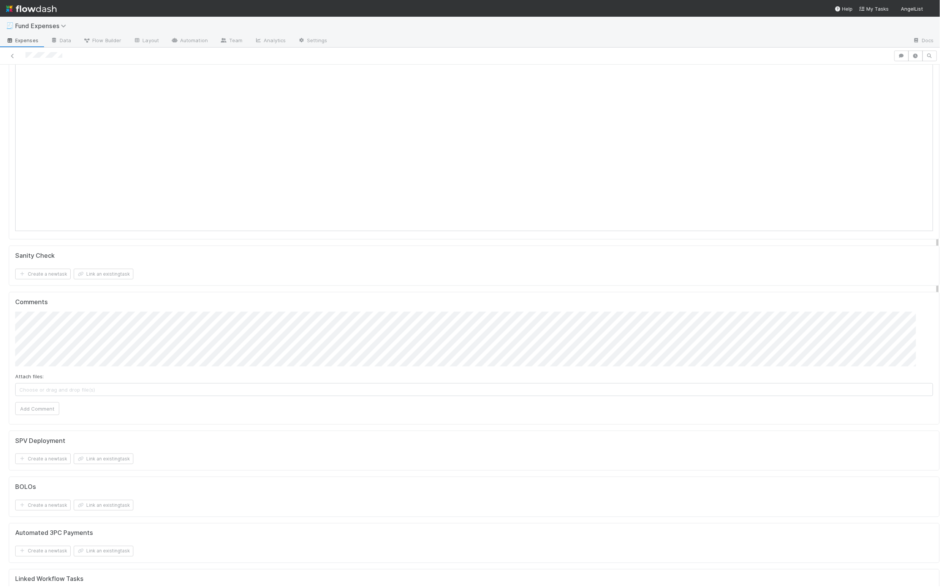
scroll to position [300, 0]
